Goal: Task Accomplishment & Management: Manage account settings

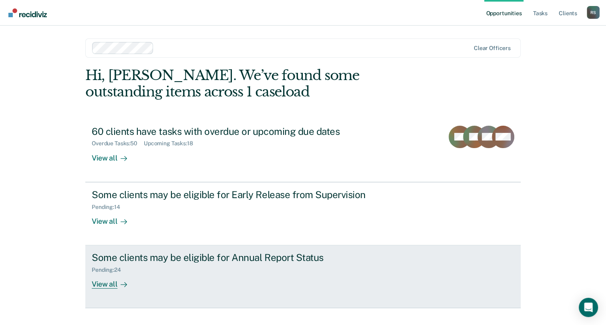
click at [160, 261] on div "Some clients may be eligible for Annual Report Status" at bounding box center [232, 258] width 281 height 12
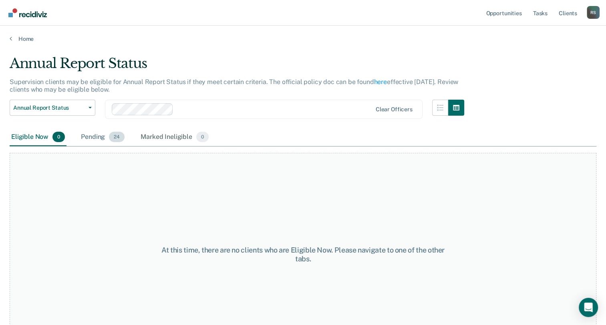
click at [104, 141] on div "Pending 24" at bounding box center [102, 138] width 47 height 18
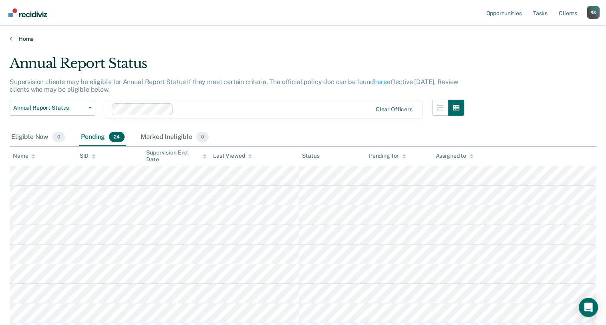
click at [22, 39] on link "Home" at bounding box center [303, 38] width 587 height 7
